Goal: Task Accomplishment & Management: Manage account settings

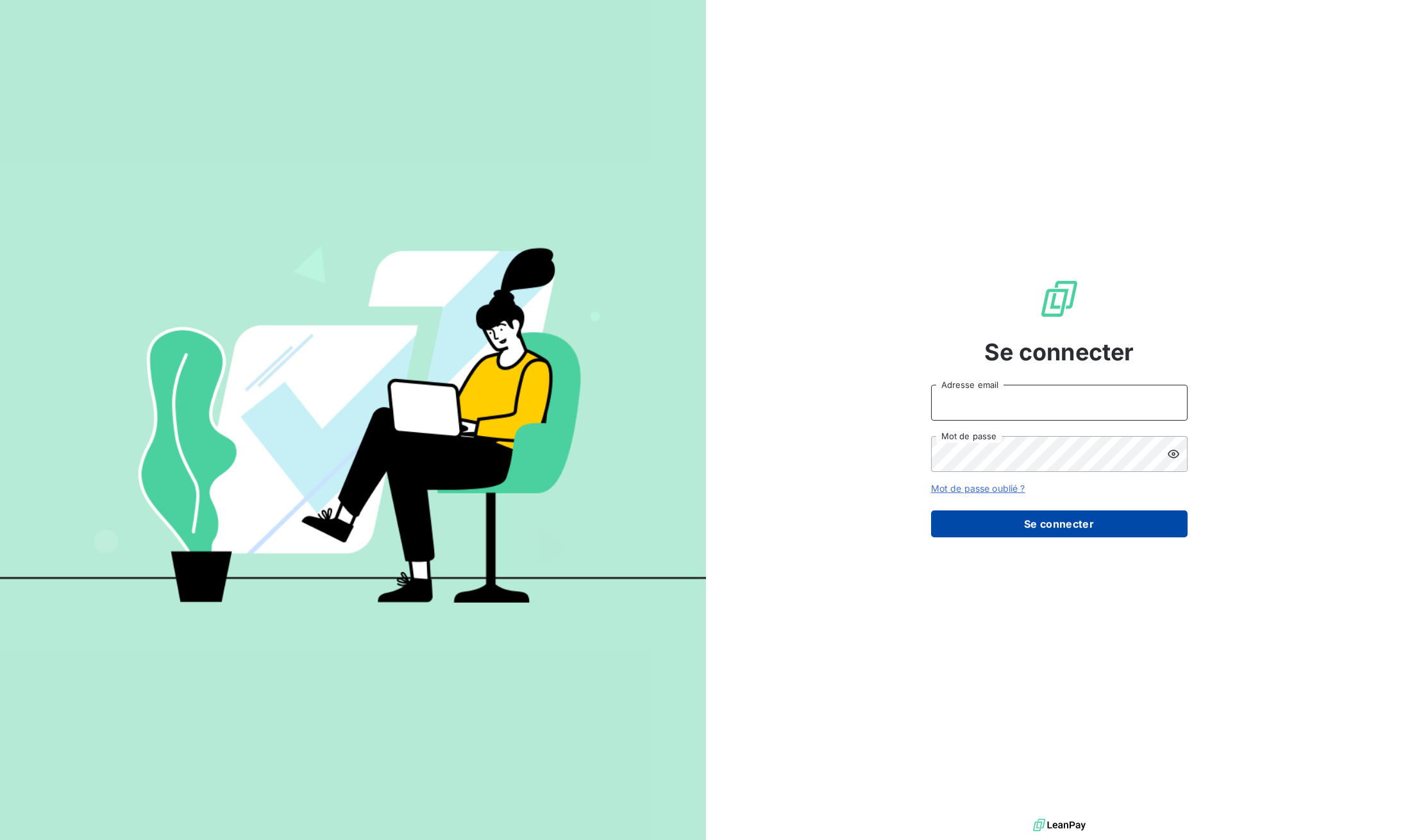
type input "[PERSON_NAME][EMAIL_ADDRESS][DOMAIN_NAME]"
click at [1028, 527] on button "Se connecter" at bounding box center [1060, 524] width 257 height 27
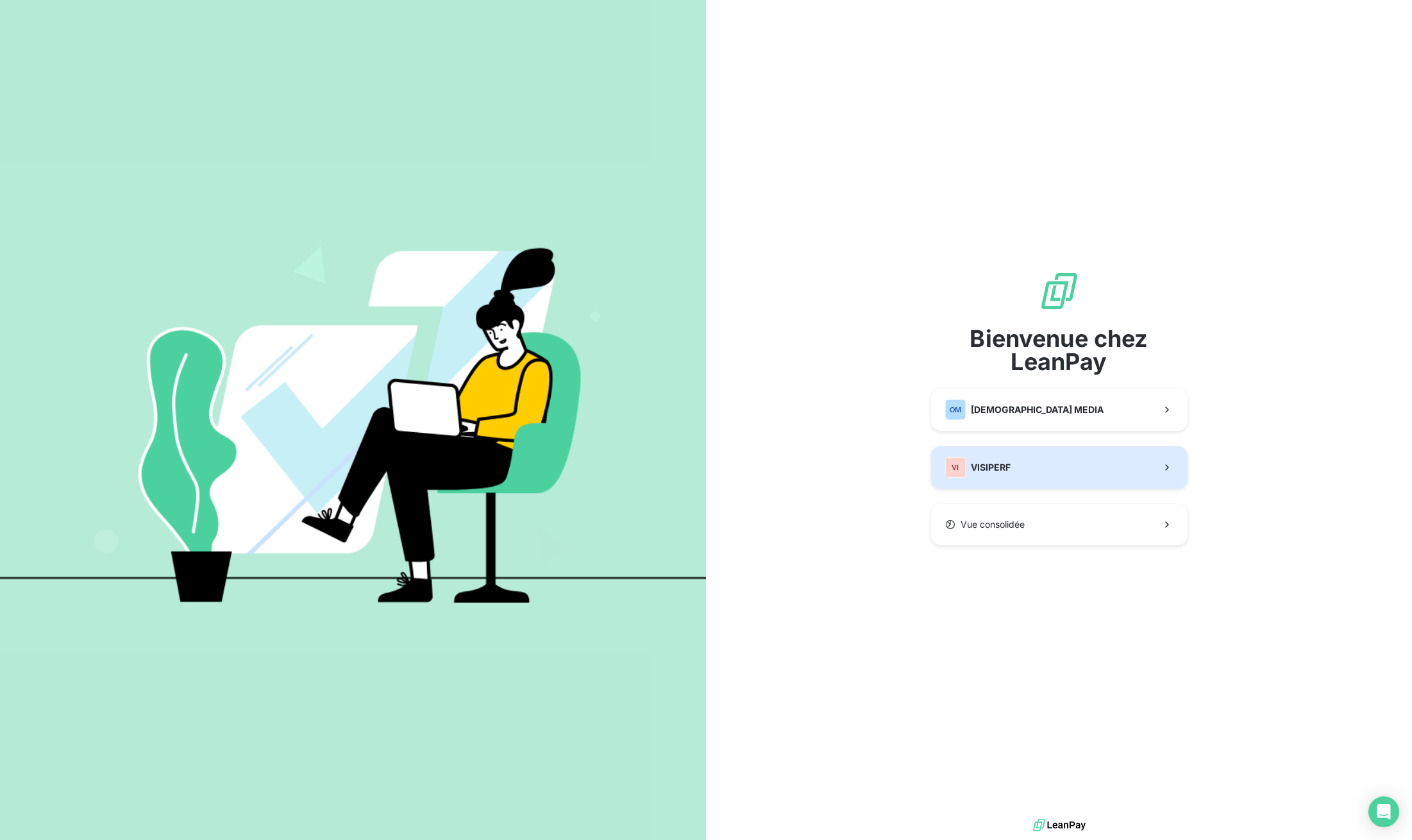
click at [1066, 479] on button "VI VISIPERF" at bounding box center [1060, 467] width 257 height 42
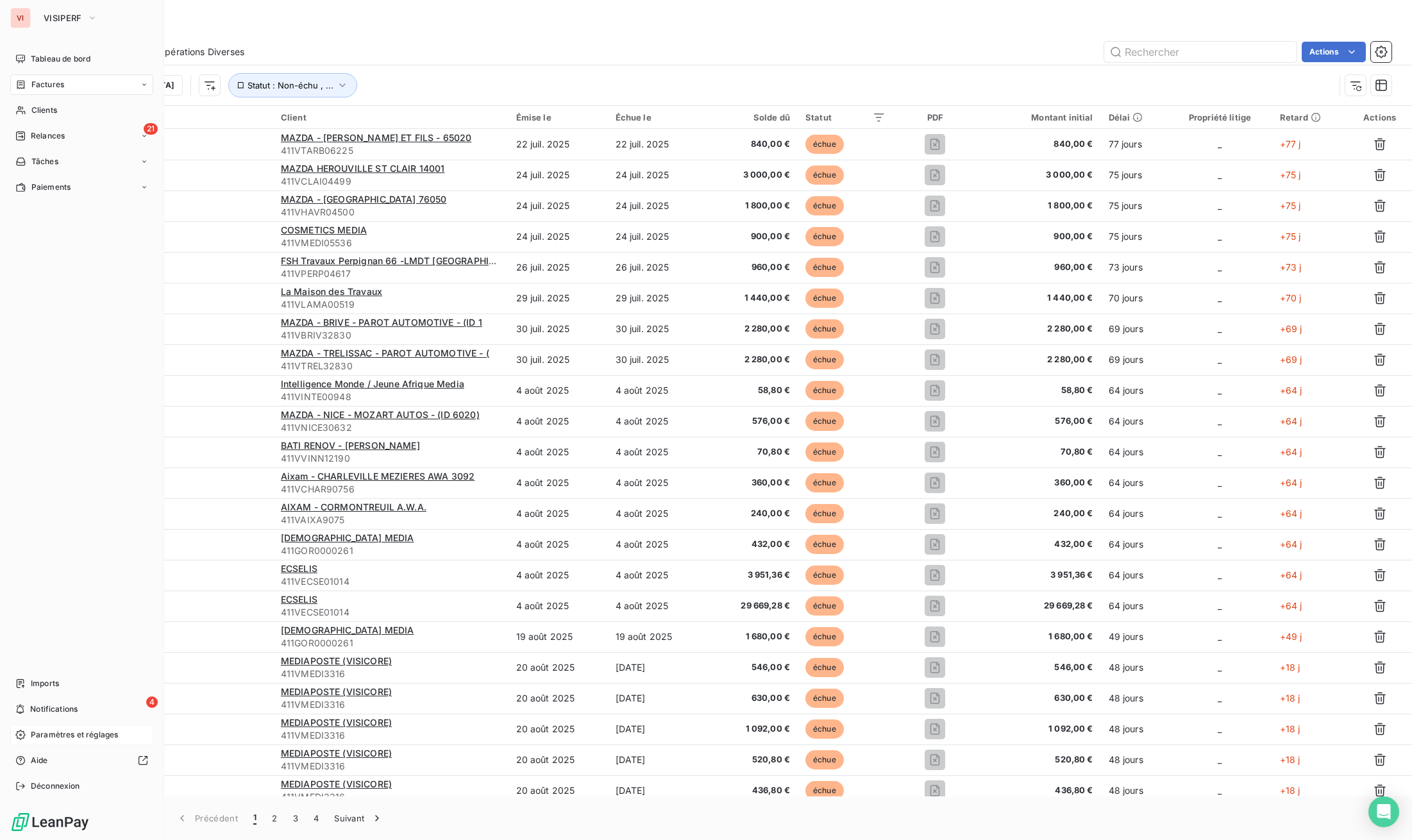
click at [59, 737] on span "Paramètres et réglages" at bounding box center [74, 734] width 88 height 12
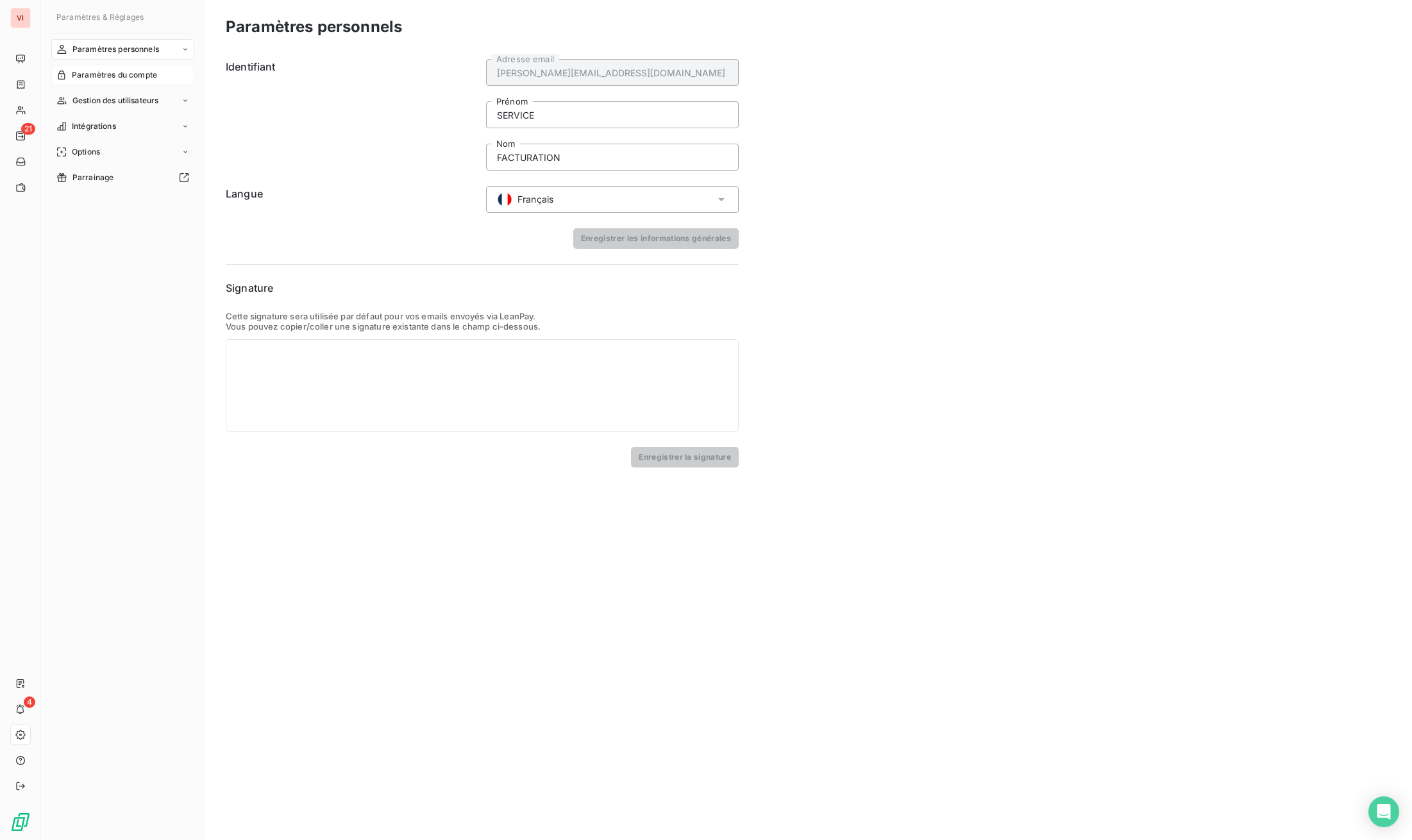
click at [135, 82] on div "Paramètres du compte" at bounding box center [123, 75] width 143 height 21
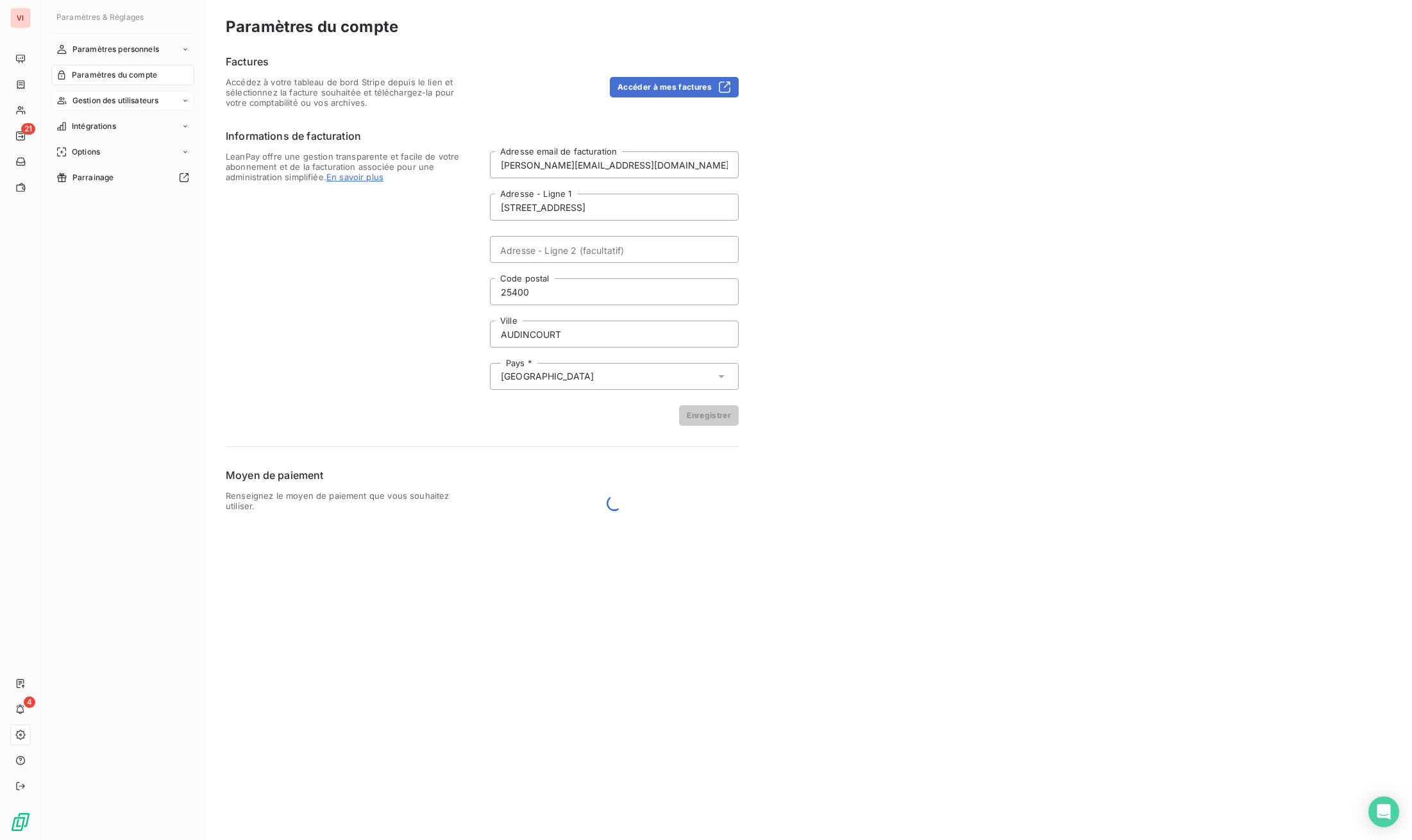
click at [145, 100] on span "Gestion des utilisateurs" at bounding box center [116, 100] width 87 height 12
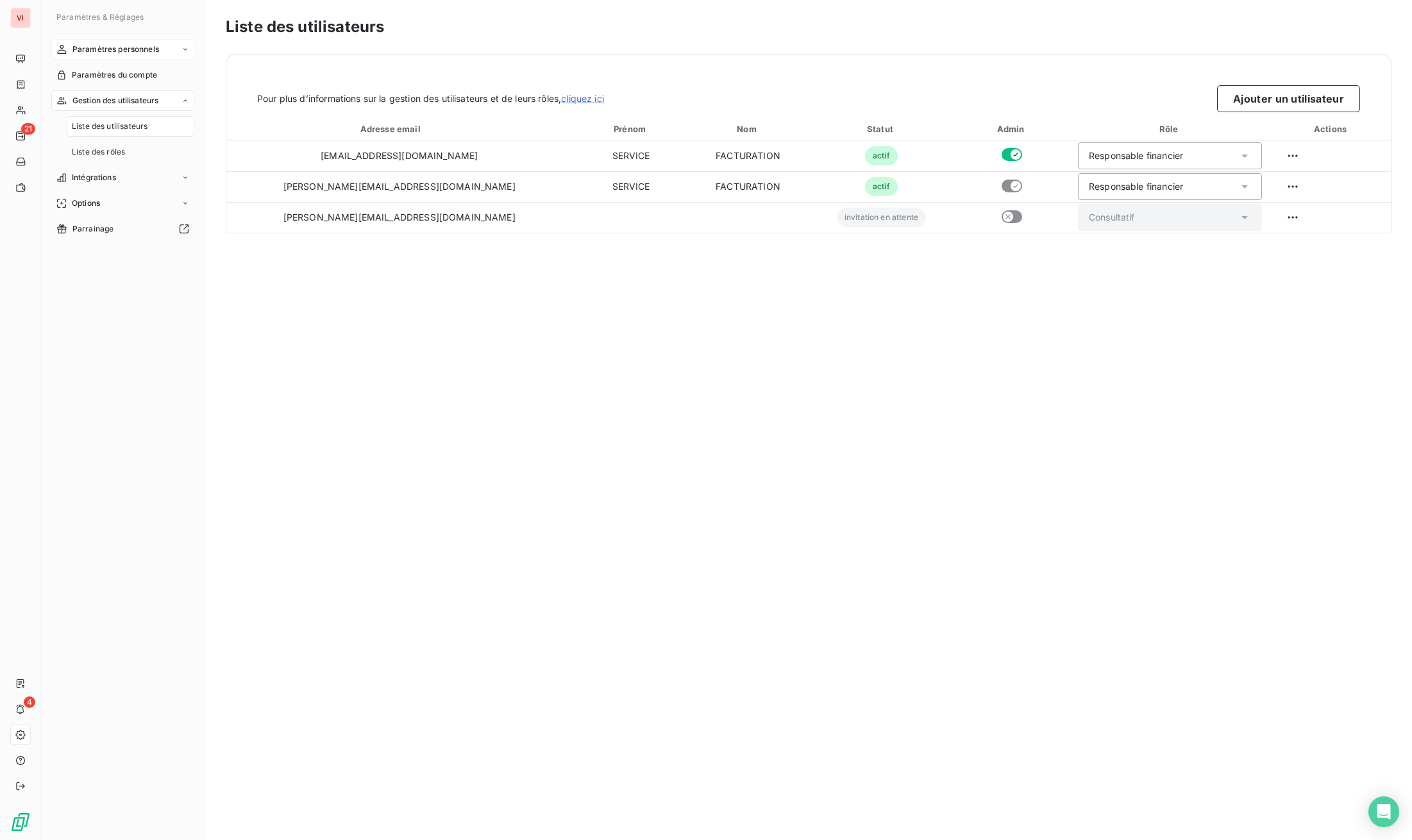
click at [174, 53] on div "Paramètres personnels" at bounding box center [123, 49] width 143 height 21
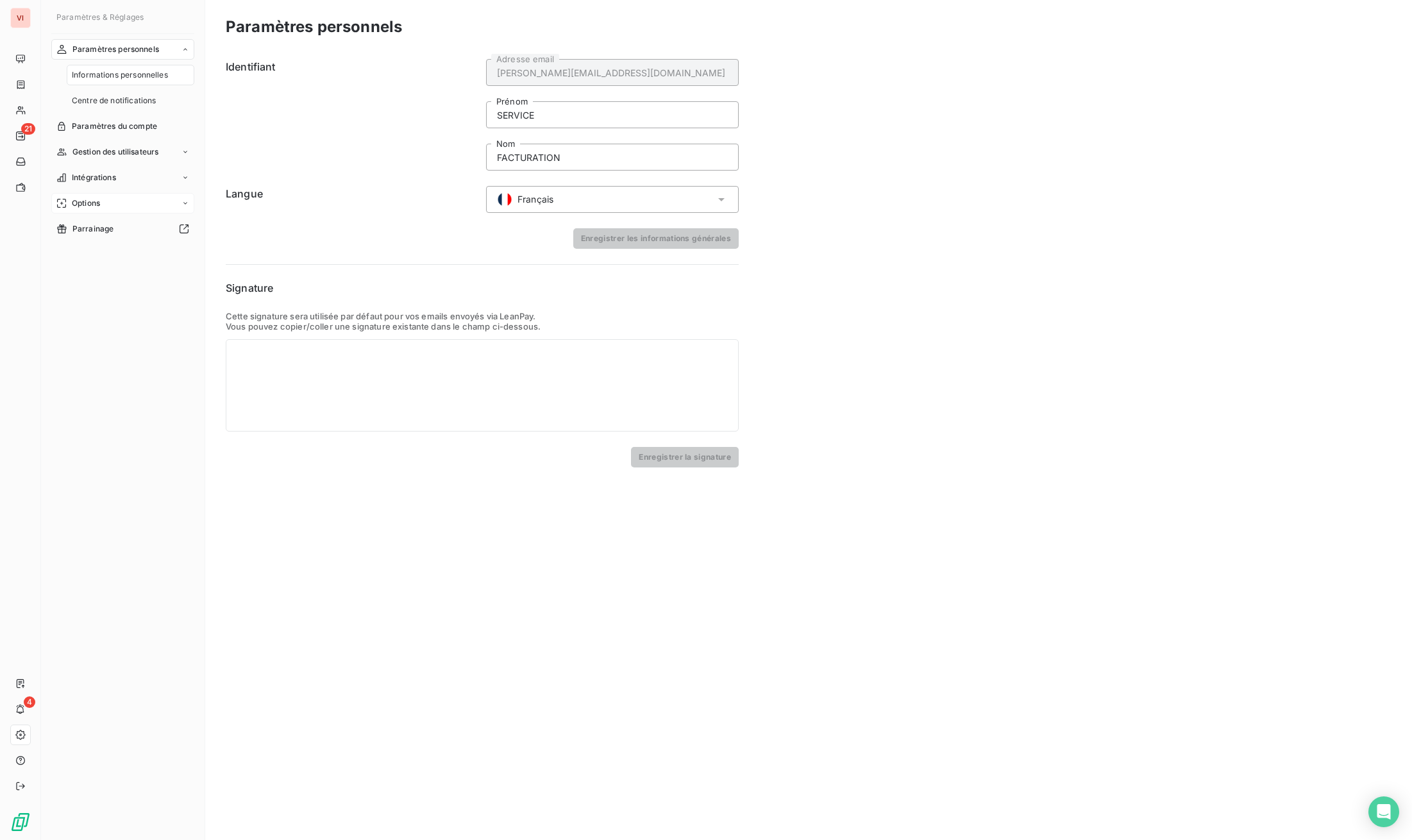
click at [96, 202] on span "Options" at bounding box center [86, 203] width 28 height 12
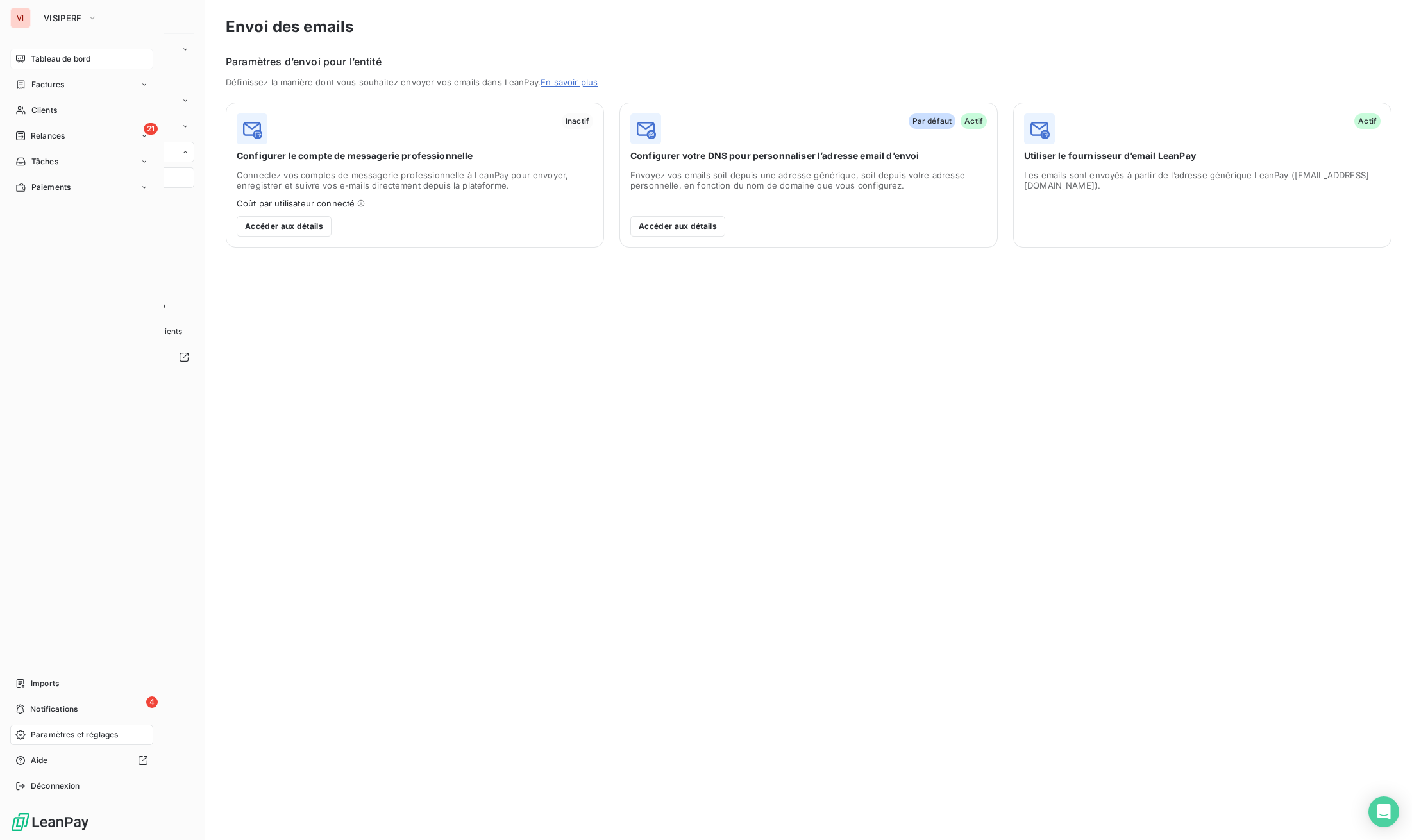
click at [96, 57] on div "Tableau de bord" at bounding box center [81, 59] width 143 height 21
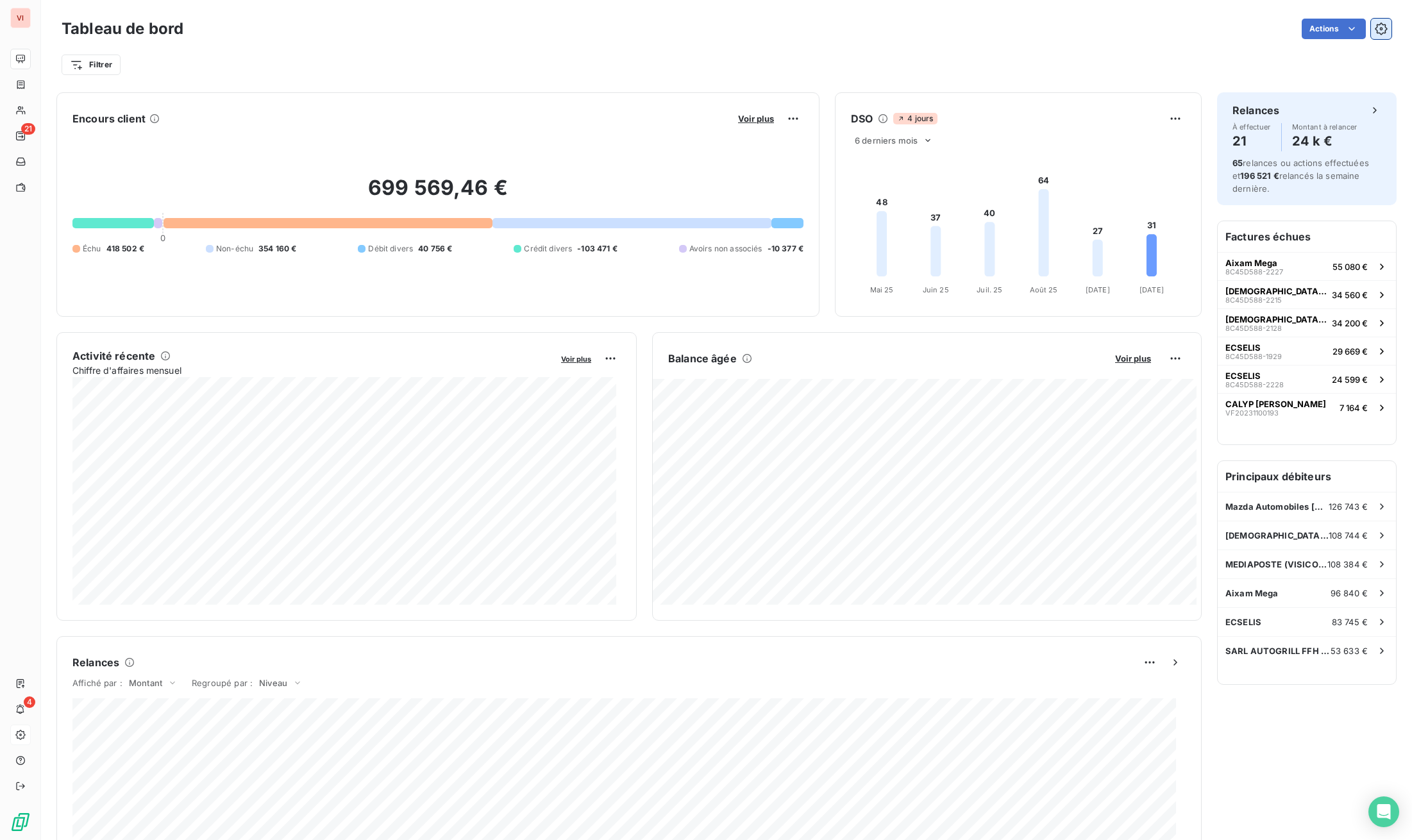
click at [1375, 34] on icon "button" at bounding box center [1381, 29] width 13 height 13
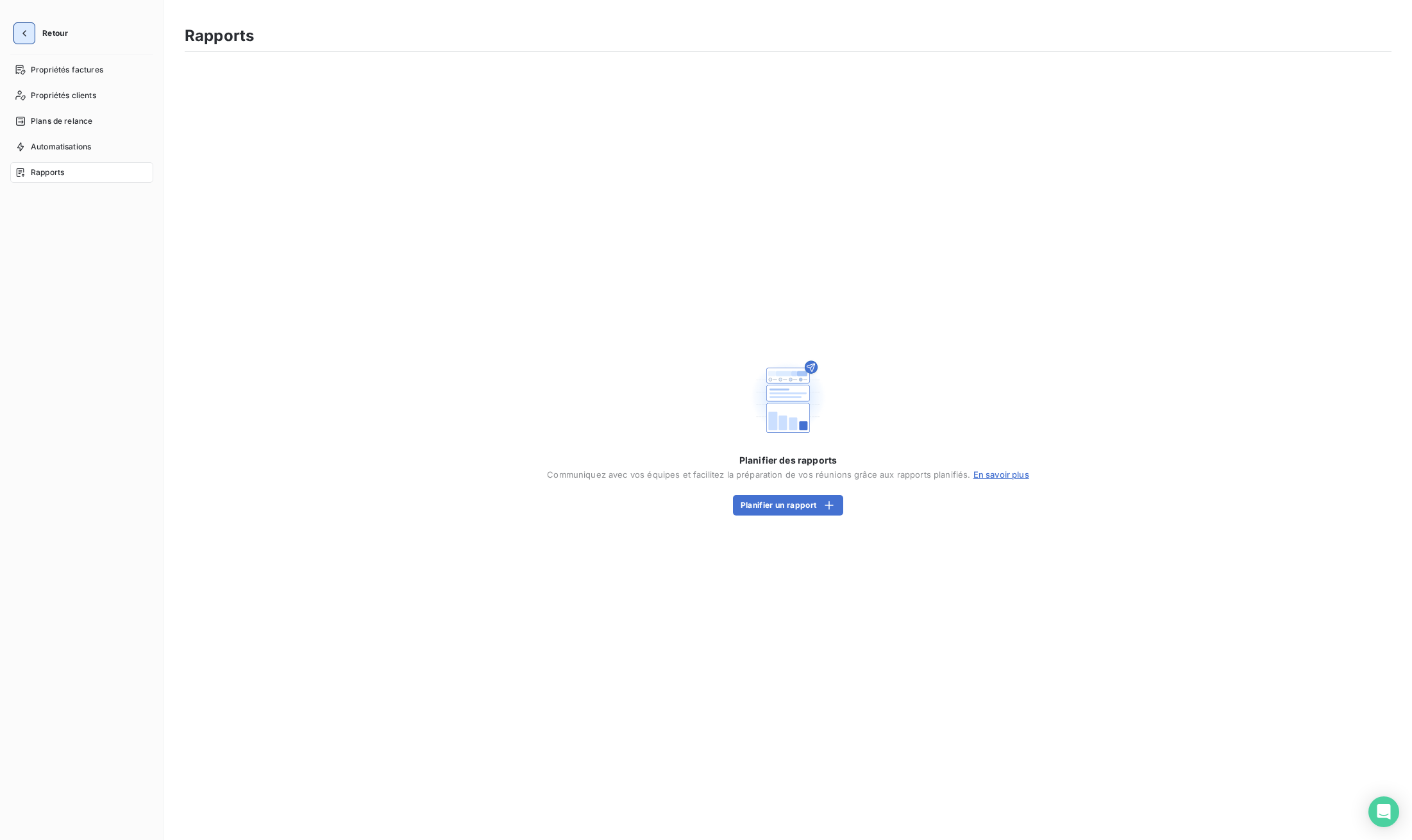
click at [29, 33] on icon "button" at bounding box center [24, 33] width 13 height 13
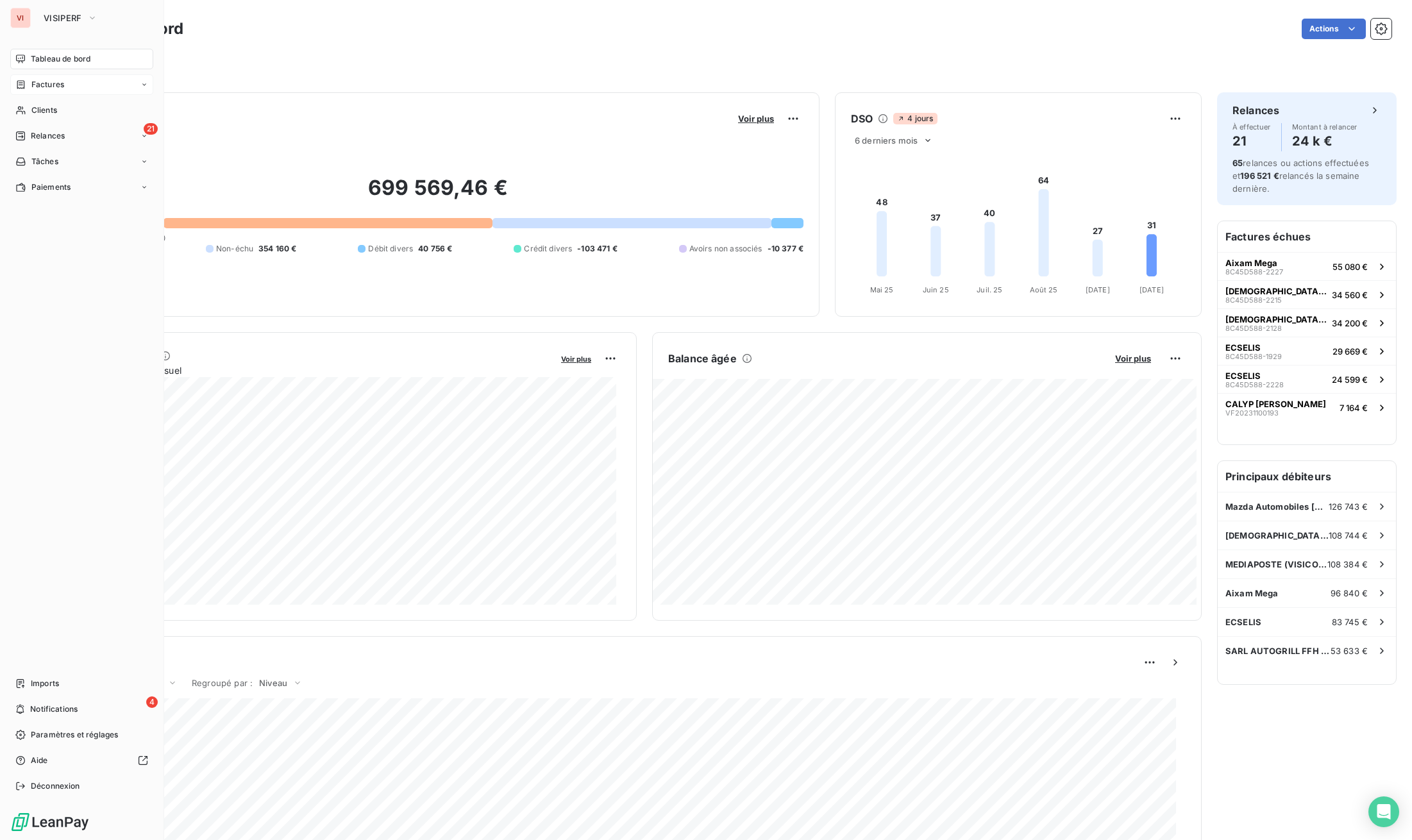
click at [67, 80] on div "Factures" at bounding box center [81, 84] width 143 height 21
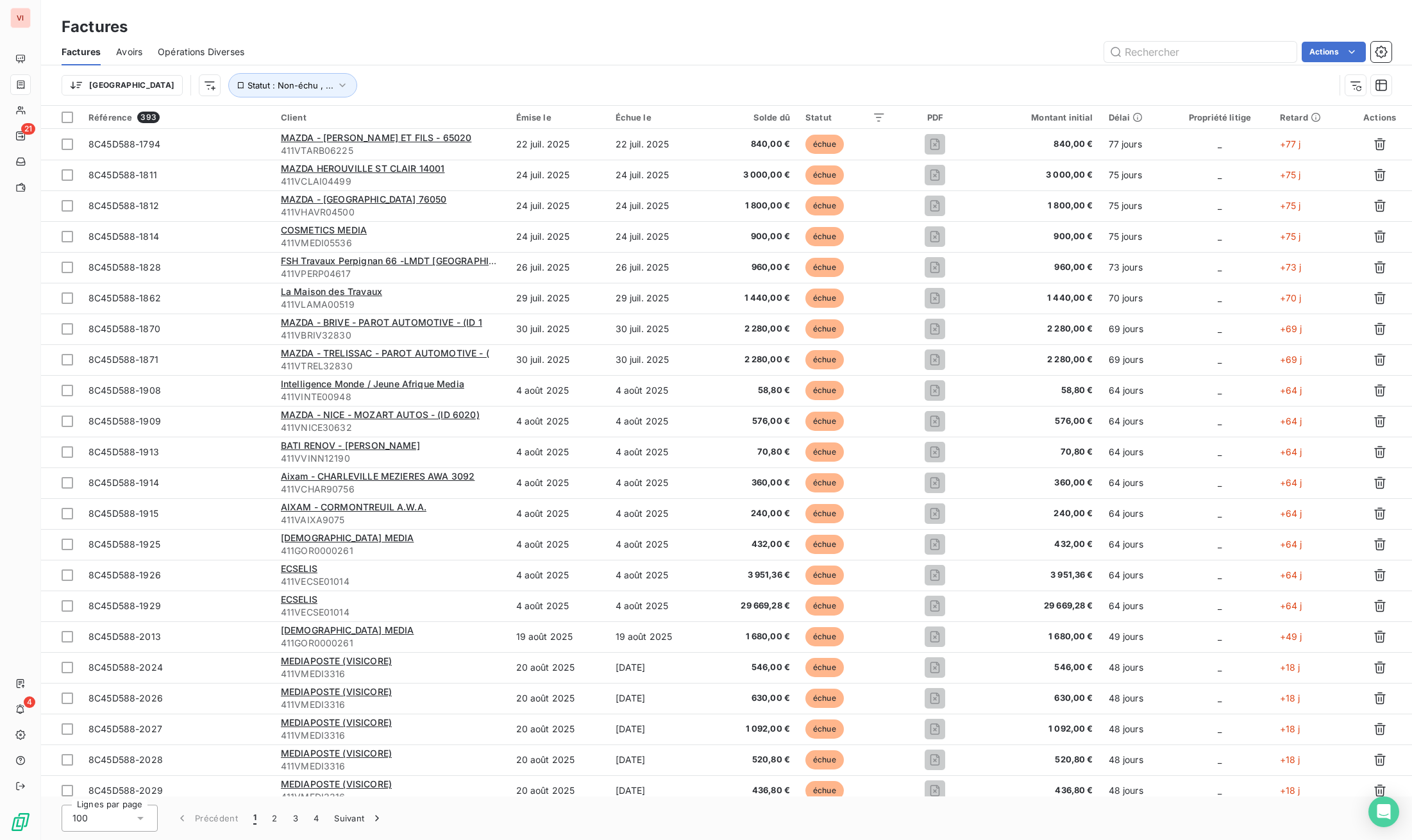
click at [397, 20] on div "Factures" at bounding box center [726, 27] width 1371 height 23
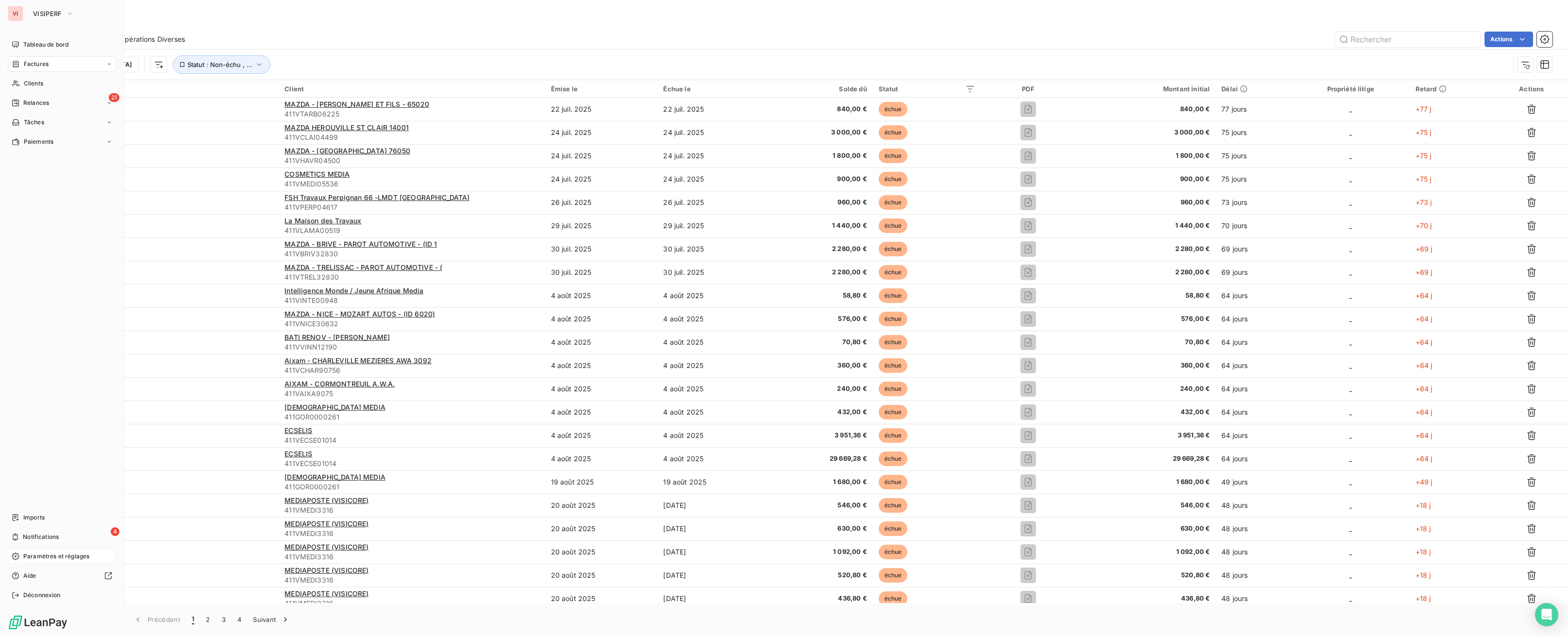
click at [31, 564] on div "Paramètres et réglages" at bounding box center [62, 556] width 108 height 16
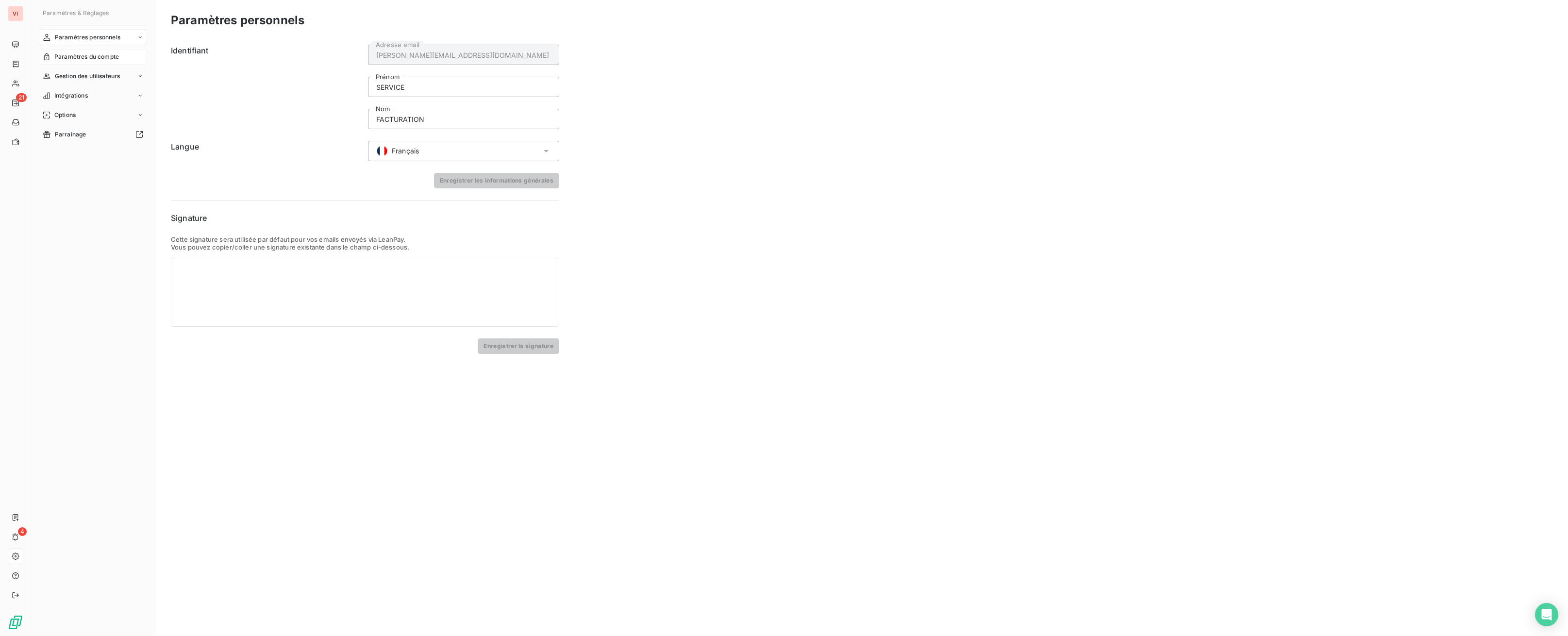
click at [108, 62] on div "Paramètres du compte" at bounding box center [93, 57] width 108 height 16
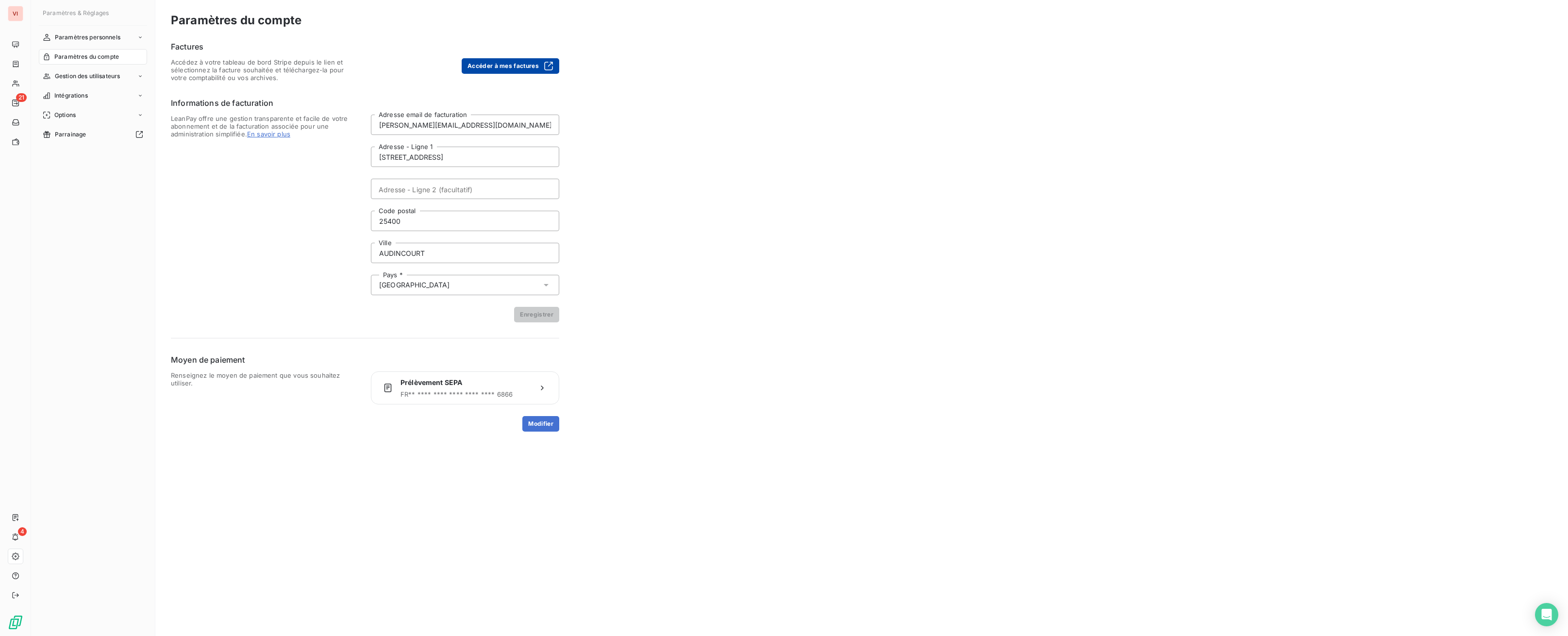
click at [524, 64] on button "Accéder à mes factures" at bounding box center [510, 66] width 98 height 16
click at [490, 64] on button "Accéder à mes factures" at bounding box center [510, 66] width 98 height 16
click at [91, 57] on span "Paramètres du compte" at bounding box center [87, 57] width 64 height 9
click at [90, 55] on span "Paramètres du compte" at bounding box center [87, 57] width 64 height 9
click at [88, 117] on div "Options" at bounding box center [93, 115] width 108 height 16
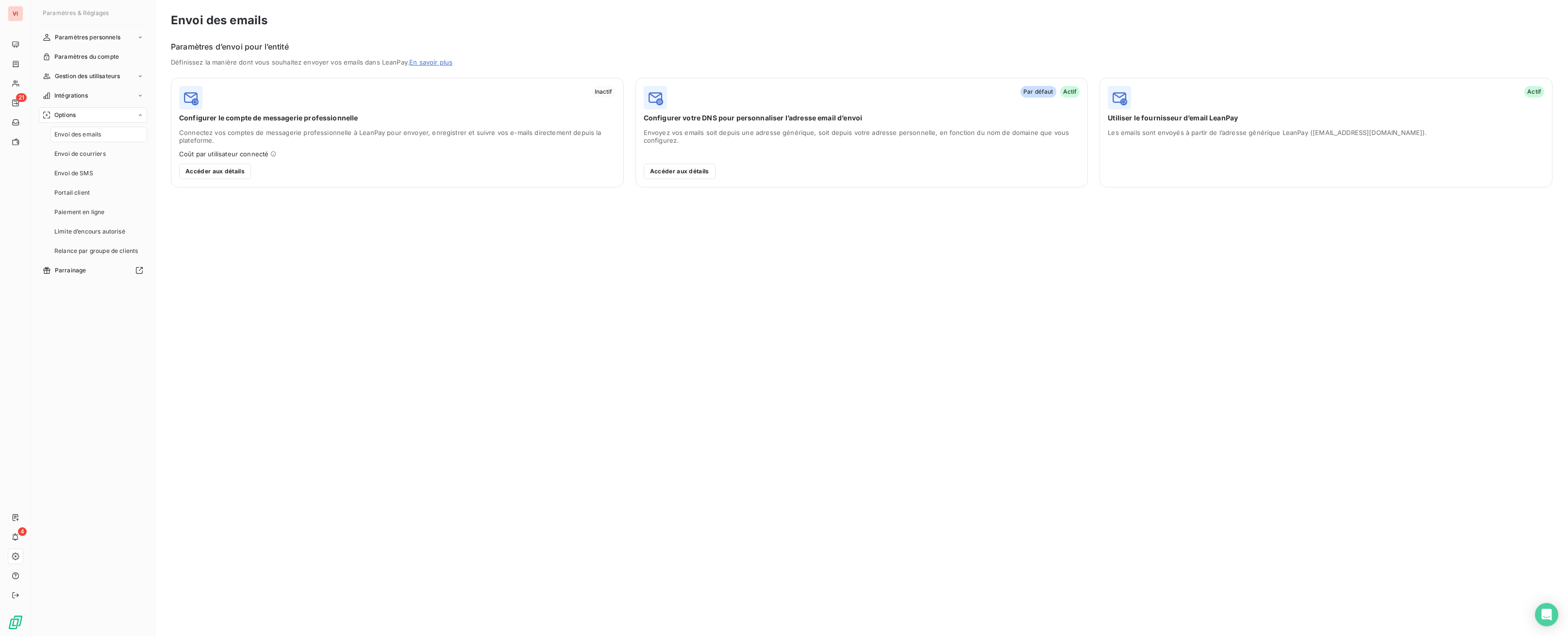
click at [92, 136] on span "Envoi des emails" at bounding box center [78, 134] width 46 height 9
click at [95, 155] on span "Envoi de courriers" at bounding box center [80, 154] width 51 height 9
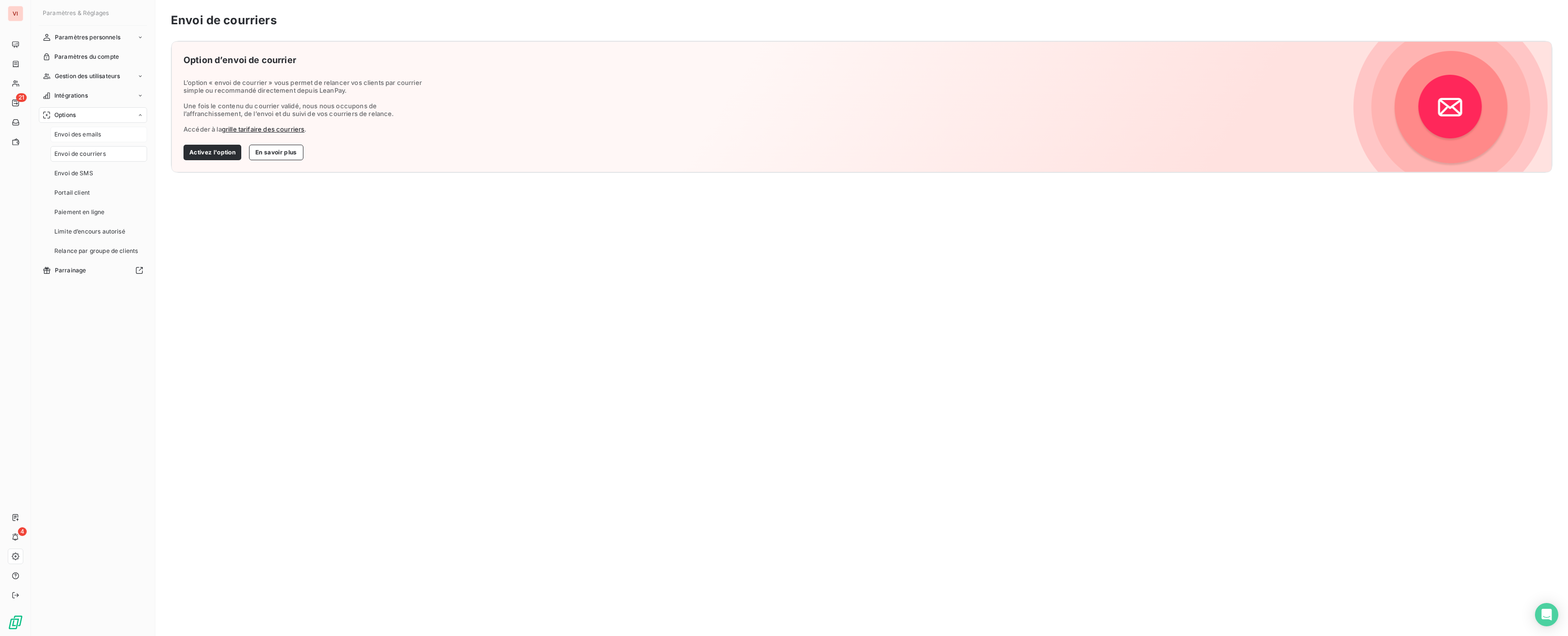
click at [71, 135] on span "Envoi des emails" at bounding box center [78, 134] width 46 height 9
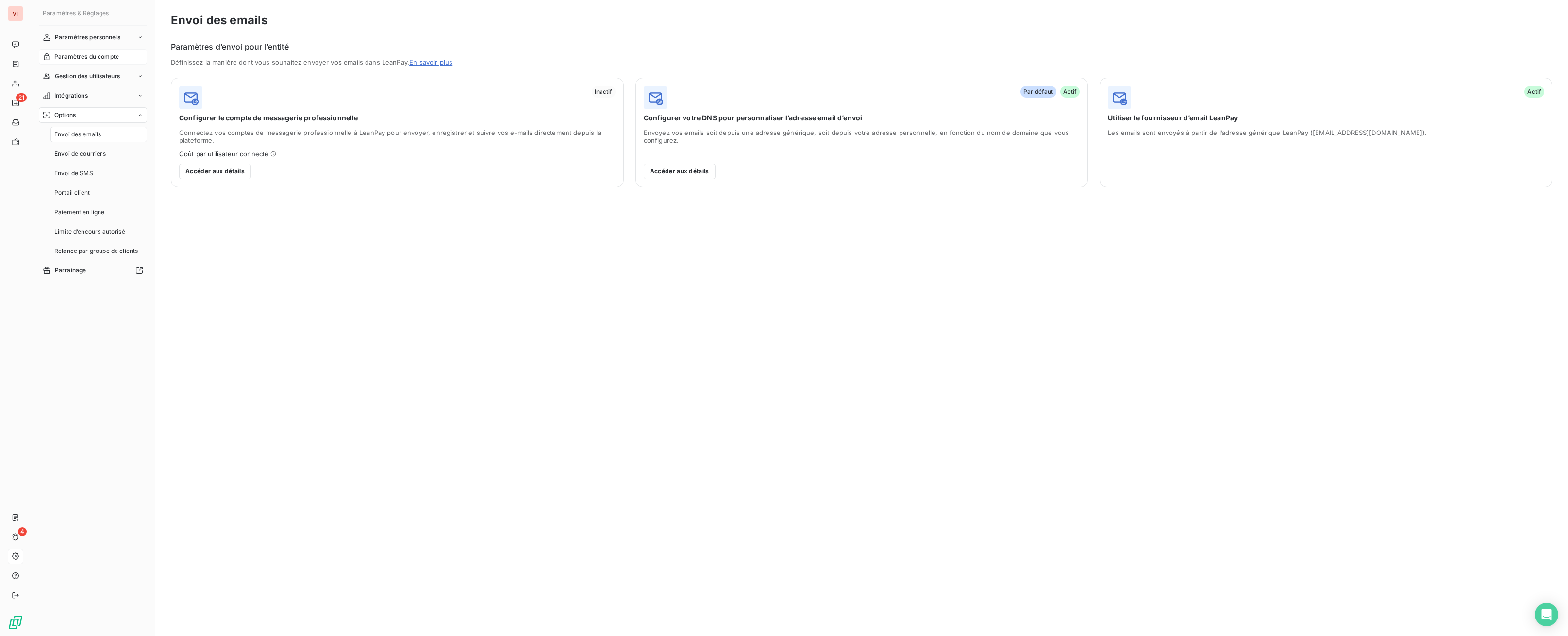
click at [97, 53] on span "Paramètres du compte" at bounding box center [87, 57] width 64 height 9
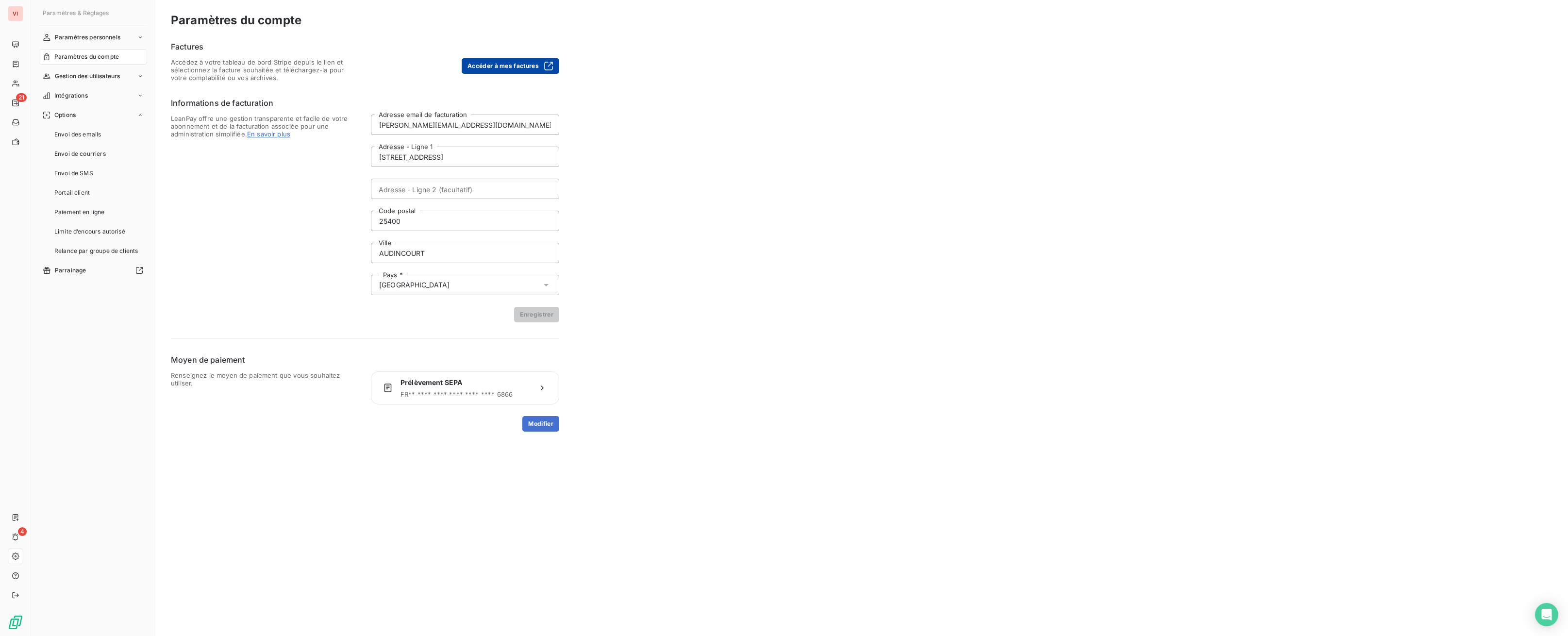
click at [520, 70] on button "Accéder à mes factures" at bounding box center [510, 66] width 98 height 16
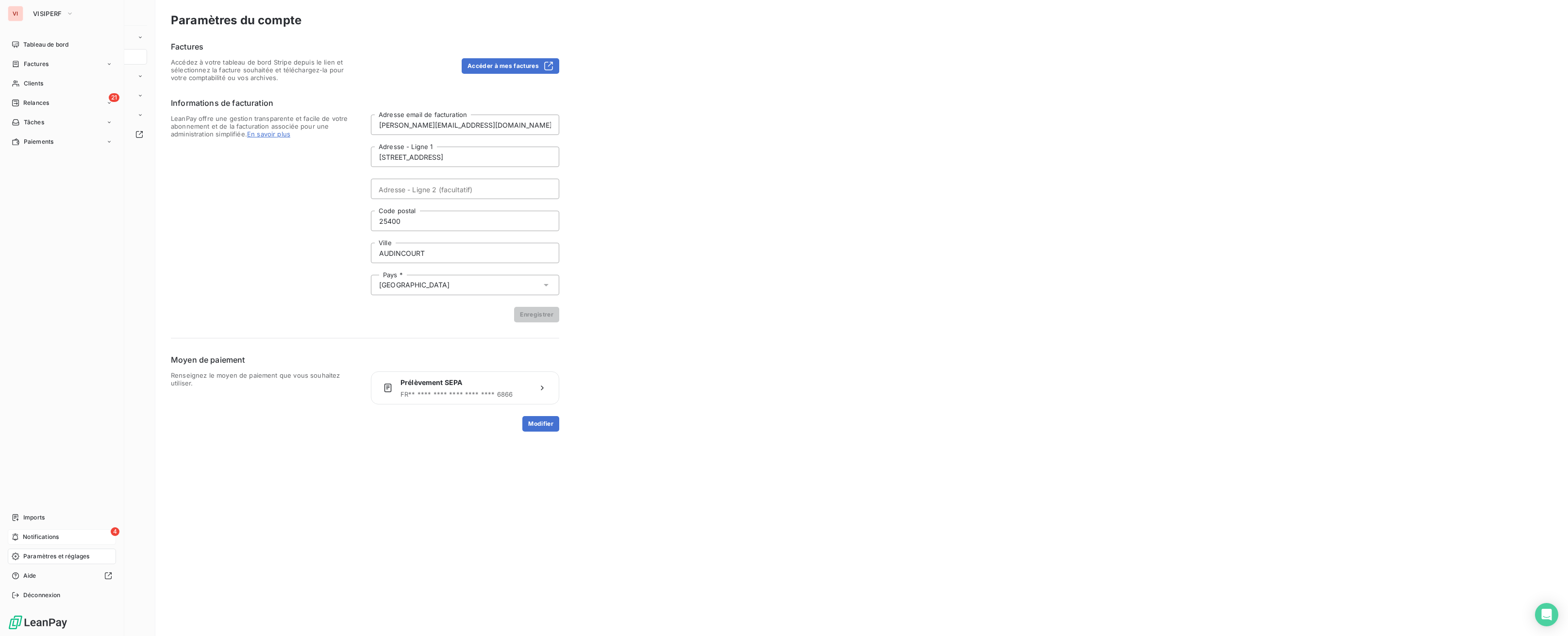
click at [83, 535] on div "4 Notifications" at bounding box center [62, 537] width 108 height 16
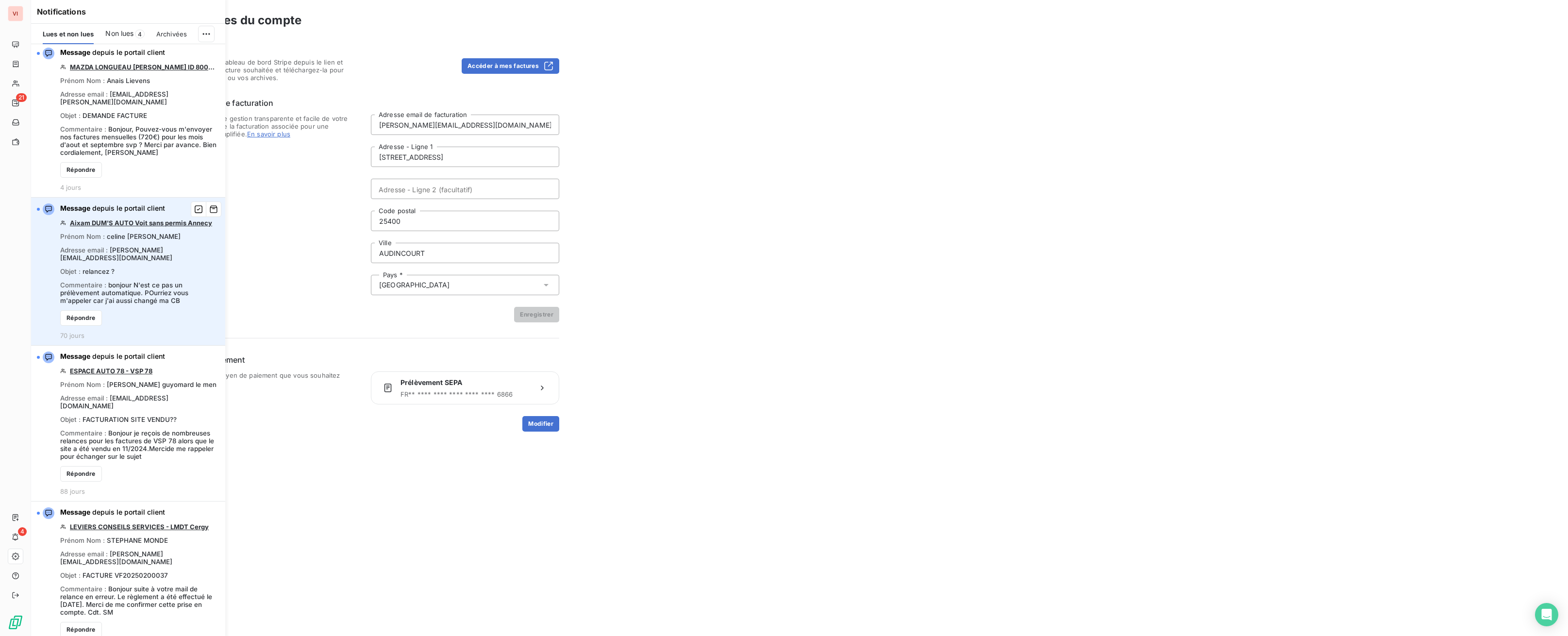
scroll to position [8, 0]
